Goal: Task Accomplishment & Management: Use online tool/utility

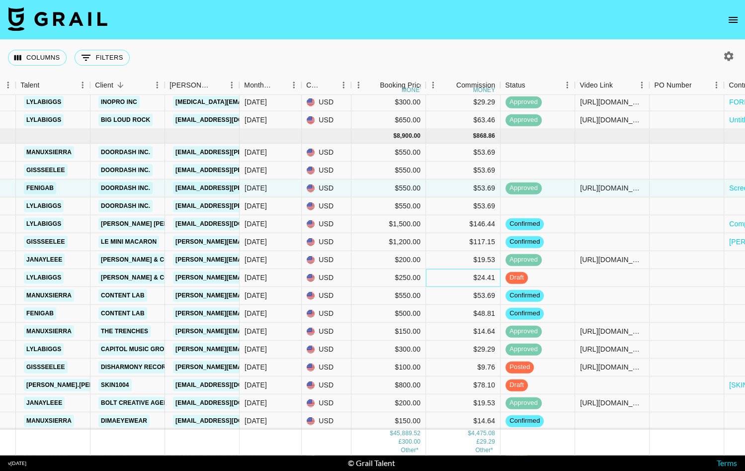
scroll to position [986, 70]
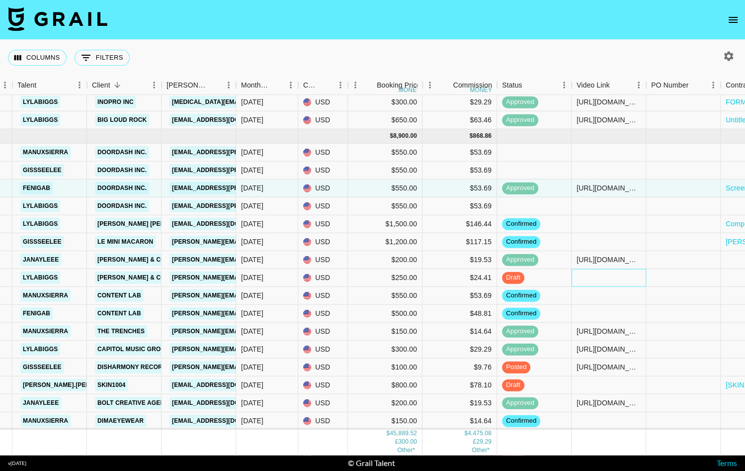
click at [546, 274] on div at bounding box center [608, 277] width 75 height 18
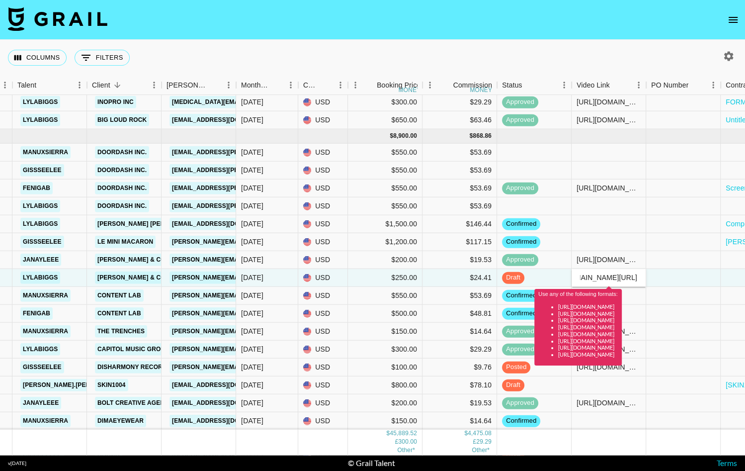
scroll to position [0, 0]
type input "[URL][DOMAIN_NAME]"
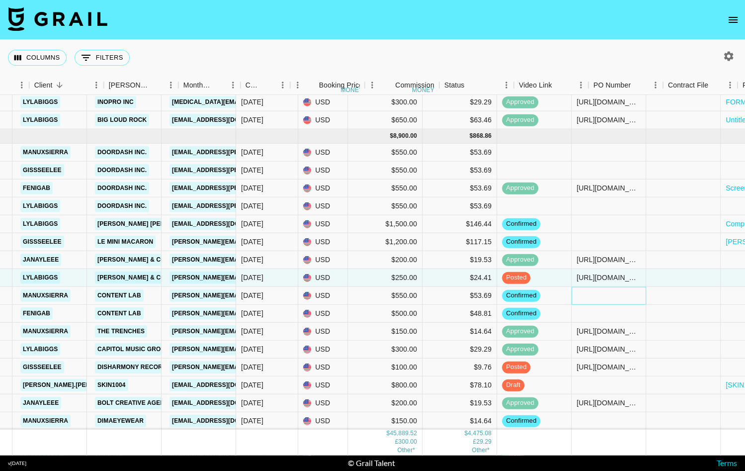
scroll to position [986, 383]
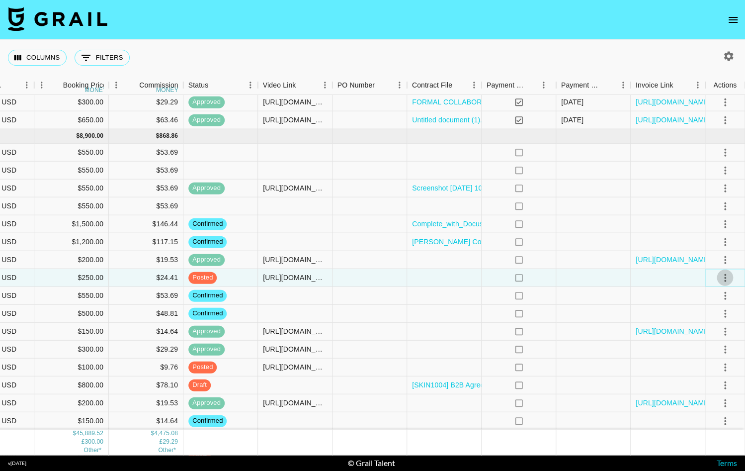
click at [546, 278] on icon "select merge strategy" at bounding box center [725, 277] width 12 height 12
click at [546, 375] on div "Approve" at bounding box center [703, 370] width 30 height 12
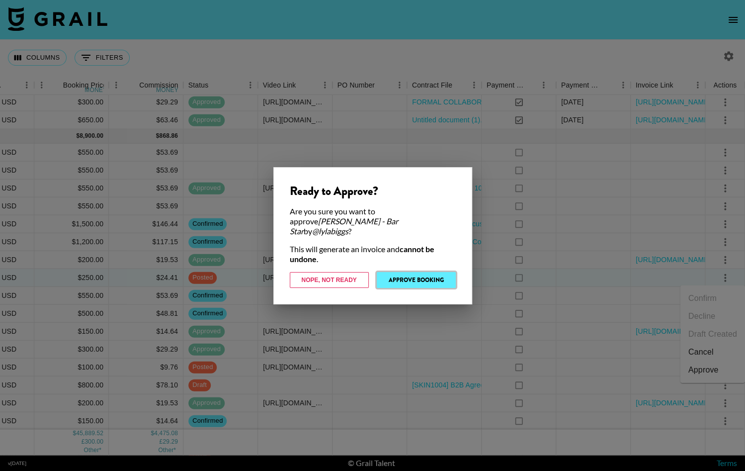
click at [441, 272] on button "Approve Booking" at bounding box center [416, 280] width 79 height 16
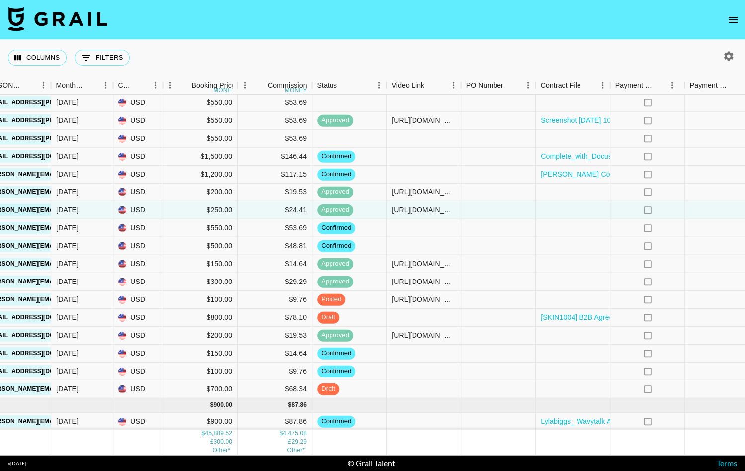
scroll to position [1054, 264]
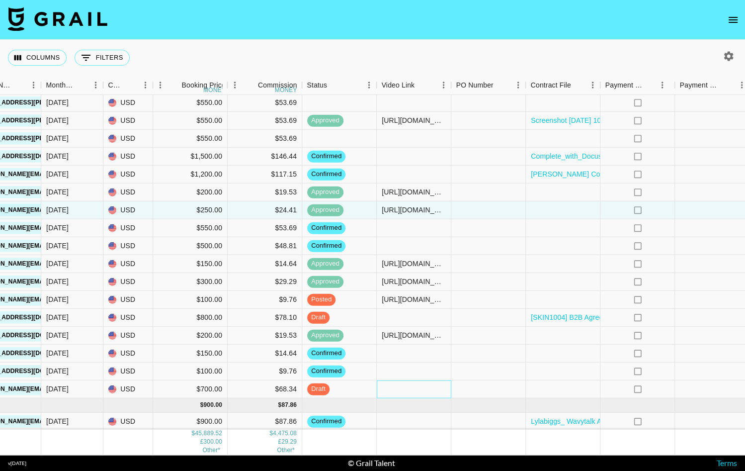
click at [397, 388] on div at bounding box center [414, 389] width 75 height 18
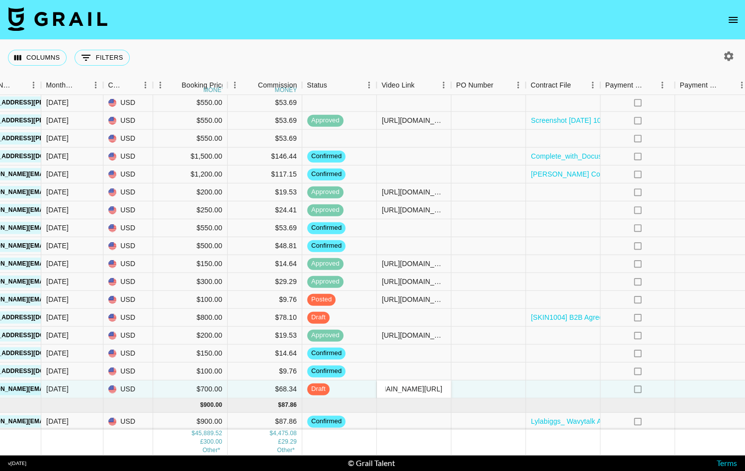
scroll to position [0, 0]
type input "[URL][DOMAIN_NAME]"
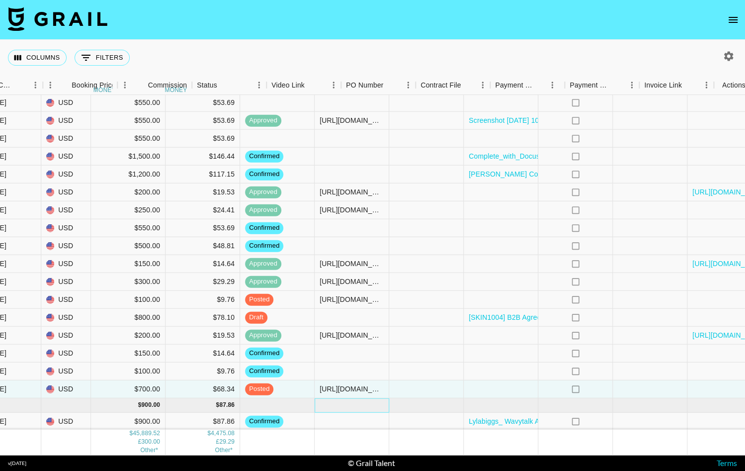
scroll to position [1054, 383]
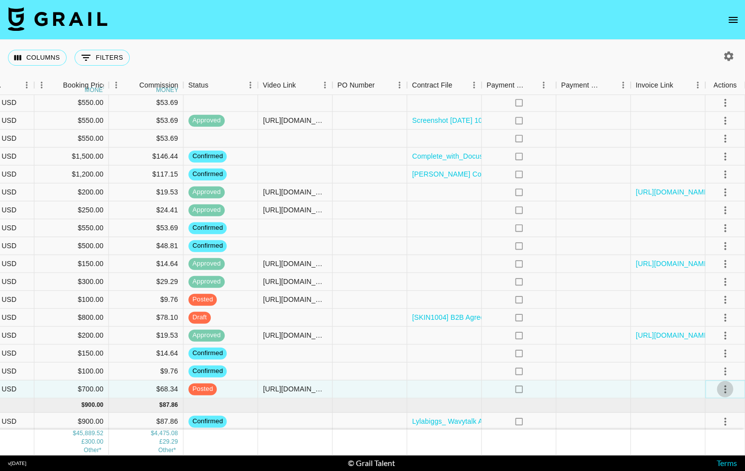
click at [546, 387] on icon "select merge strategy" at bounding box center [725, 389] width 12 height 12
click at [546, 374] on li "Approve" at bounding box center [712, 367] width 65 height 18
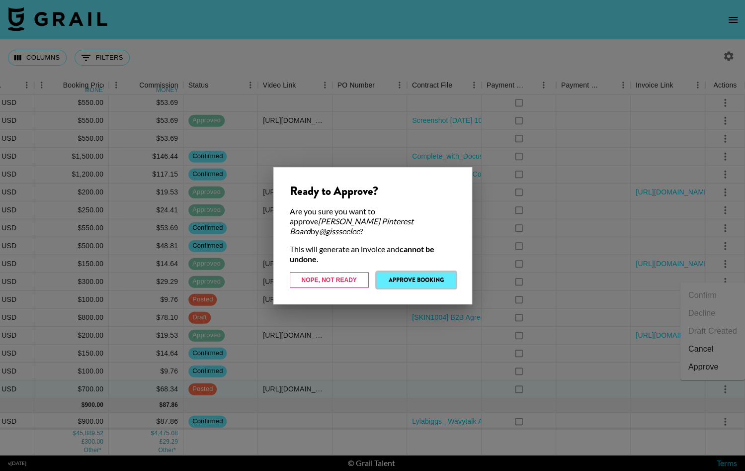
click at [433, 275] on button "Approve Booking" at bounding box center [416, 280] width 79 height 16
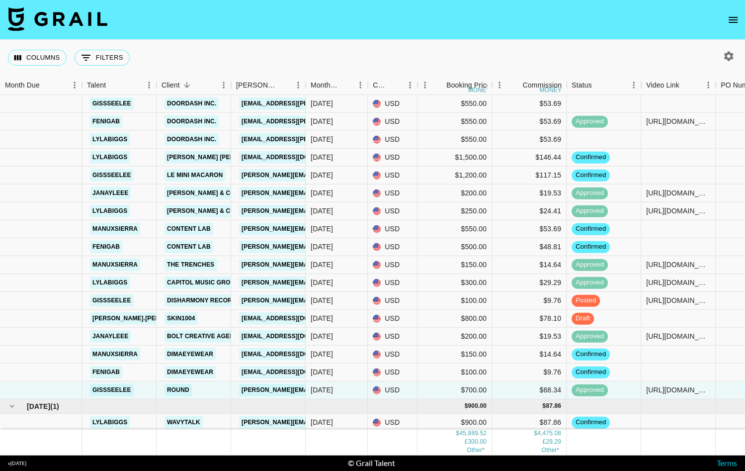
scroll to position [1054, 0]
